Goal: Task Accomplishment & Management: Use online tool/utility

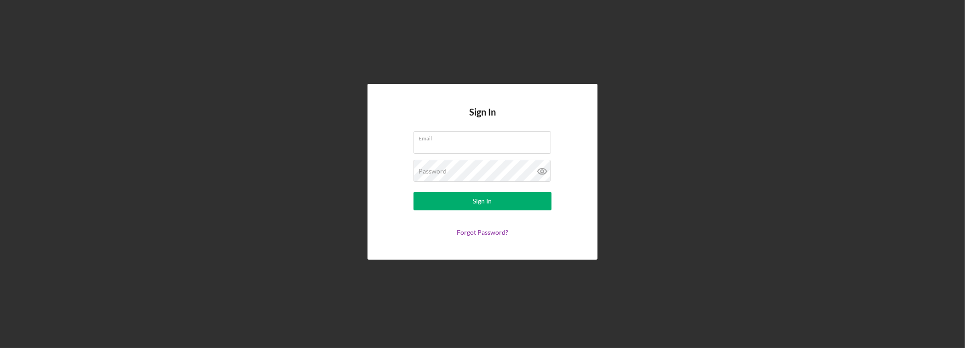
type input "[PERSON_NAME][EMAIL_ADDRESS][DOMAIN_NAME]"
click at [413, 192] on button "Sign In" at bounding box center [482, 201] width 138 height 18
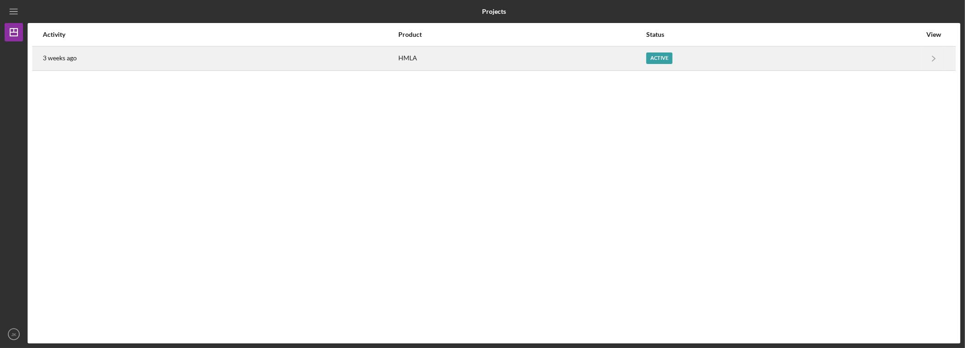
click at [664, 57] on div "Active" at bounding box center [659, 57] width 26 height 11
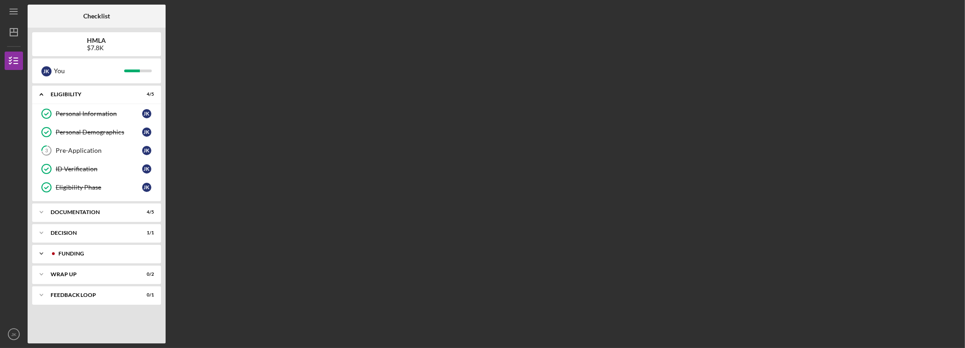
click at [48, 253] on icon "Icon/Expander" at bounding box center [41, 253] width 18 height 18
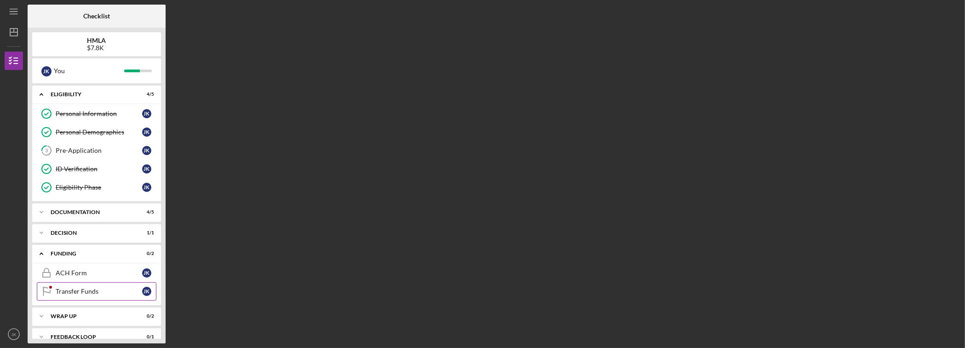
click at [57, 296] on link "Transfer Funds Transfer Funds J K" at bounding box center [97, 291] width 120 height 18
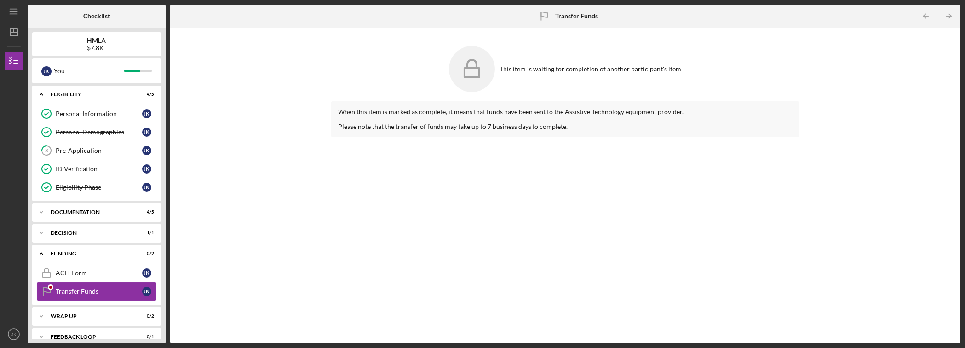
click at [57, 296] on link "Transfer Funds Transfer Funds J K" at bounding box center [97, 291] width 120 height 18
click at [48, 316] on icon "Icon/Expander" at bounding box center [41, 316] width 18 height 18
